Goal: Information Seeking & Learning: Learn about a topic

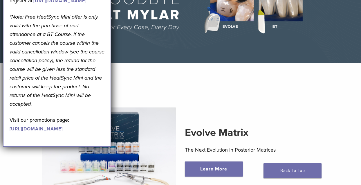
scroll to position [83, 0]
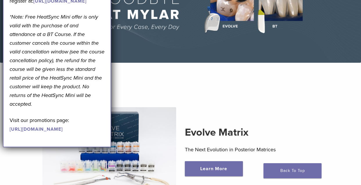
click at [207, 74] on section "Evolve Matrix The Next Evolution in Posterior Matrices Learn More" at bounding box center [181, 141] width 370 height 143
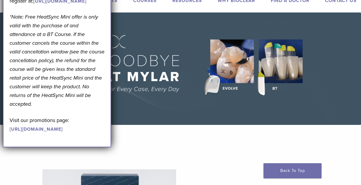
scroll to position [0, 0]
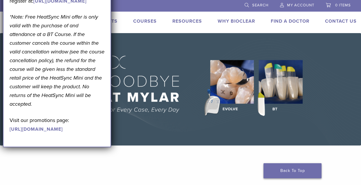
click at [285, 167] on link "Back To Top" at bounding box center [293, 170] width 58 height 15
click at [95, 133] on p "Visit our promotions page: https://pages.bioclearmatrix.com/Bioclear-Product-Pr…" at bounding box center [57, 124] width 95 height 17
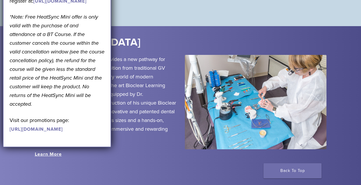
scroll to position [623, 0]
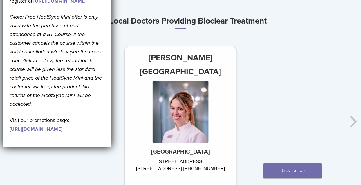
scroll to position [151, 0]
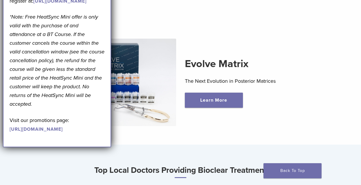
click at [33, 4] on link "https://www.bioclearmatrix.com/events/6-in-person-black-triangle-certification-…" at bounding box center [59, 1] width 53 height 6
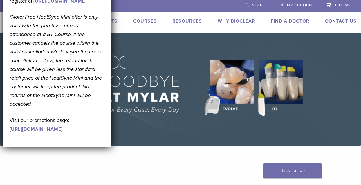
click at [239, 21] on link "Why Bioclear" at bounding box center [236, 21] width 37 height 6
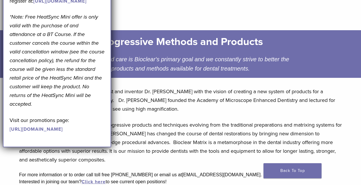
scroll to position [75, 0]
click at [166, 149] on p "Bioclear Matrix offers the latest, most progressive products and techniques evo…" at bounding box center [180, 142] width 323 height 44
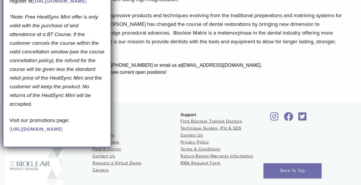
scroll to position [240, 0]
